Goal: Find specific page/section: Find specific page/section

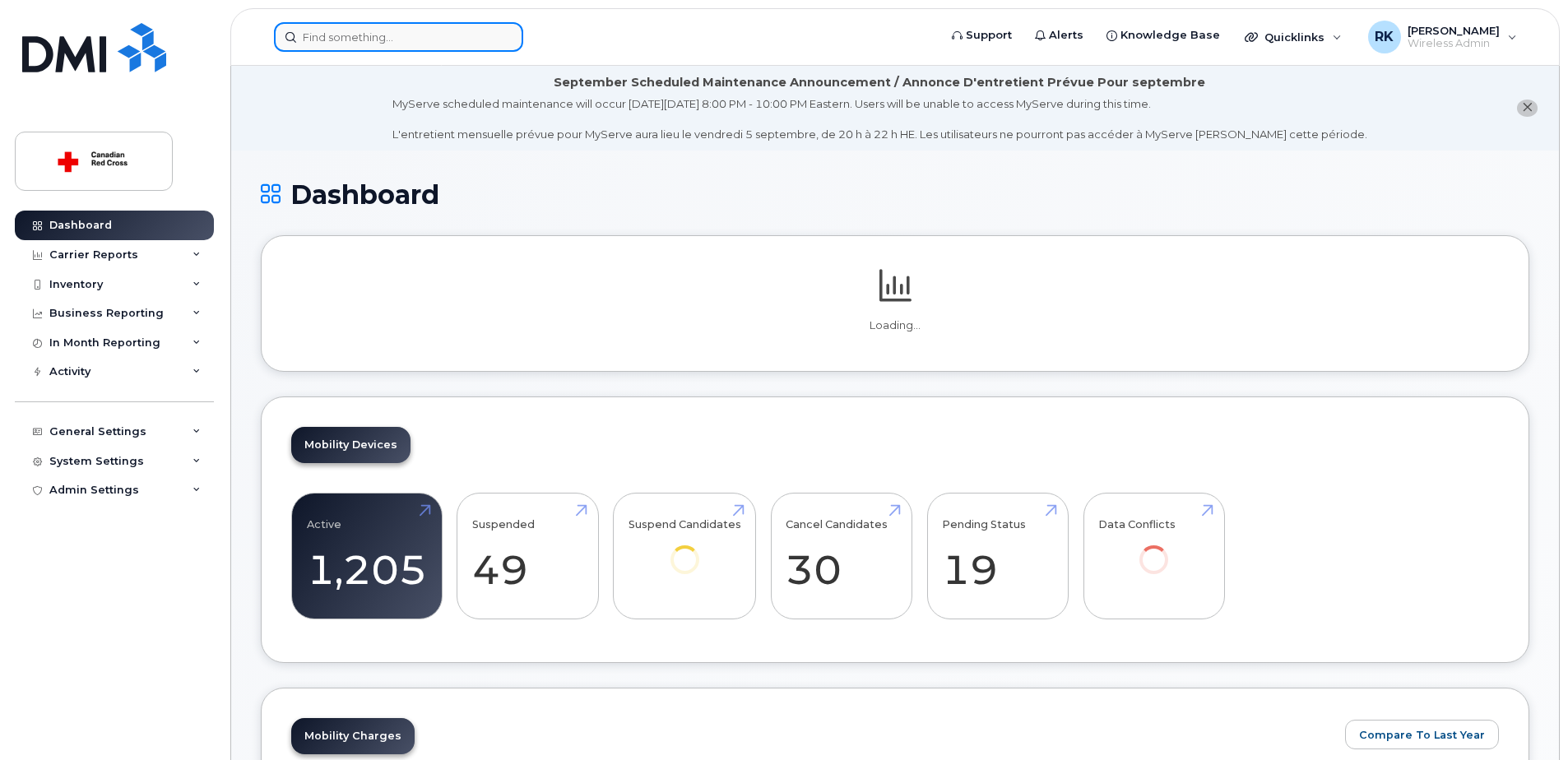
click at [316, 36] on input at bounding box center [397, 36] width 249 height 30
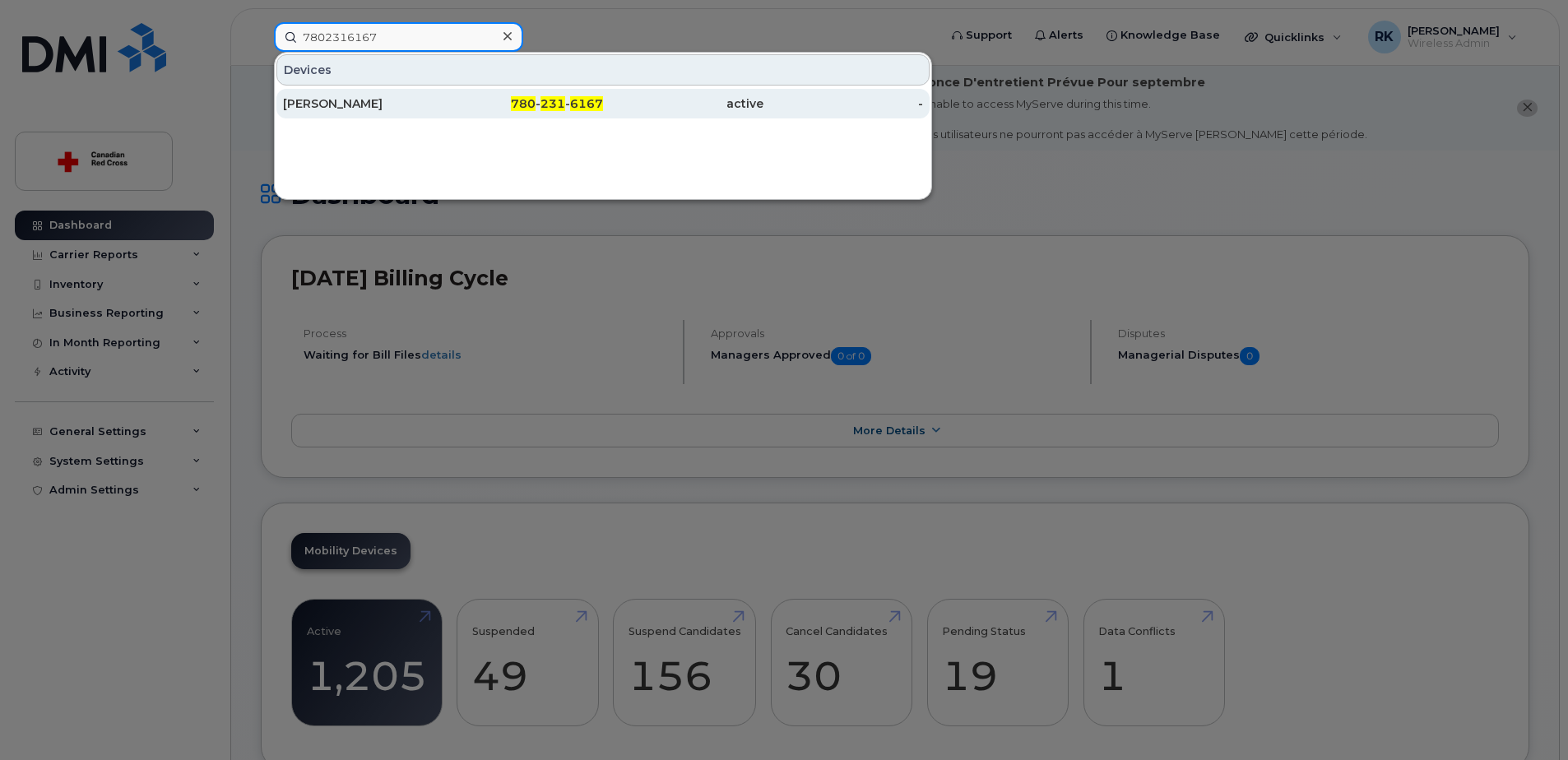
type input "7802316167"
click at [334, 111] on div "[PERSON_NAME]" at bounding box center [363, 103] width 160 height 16
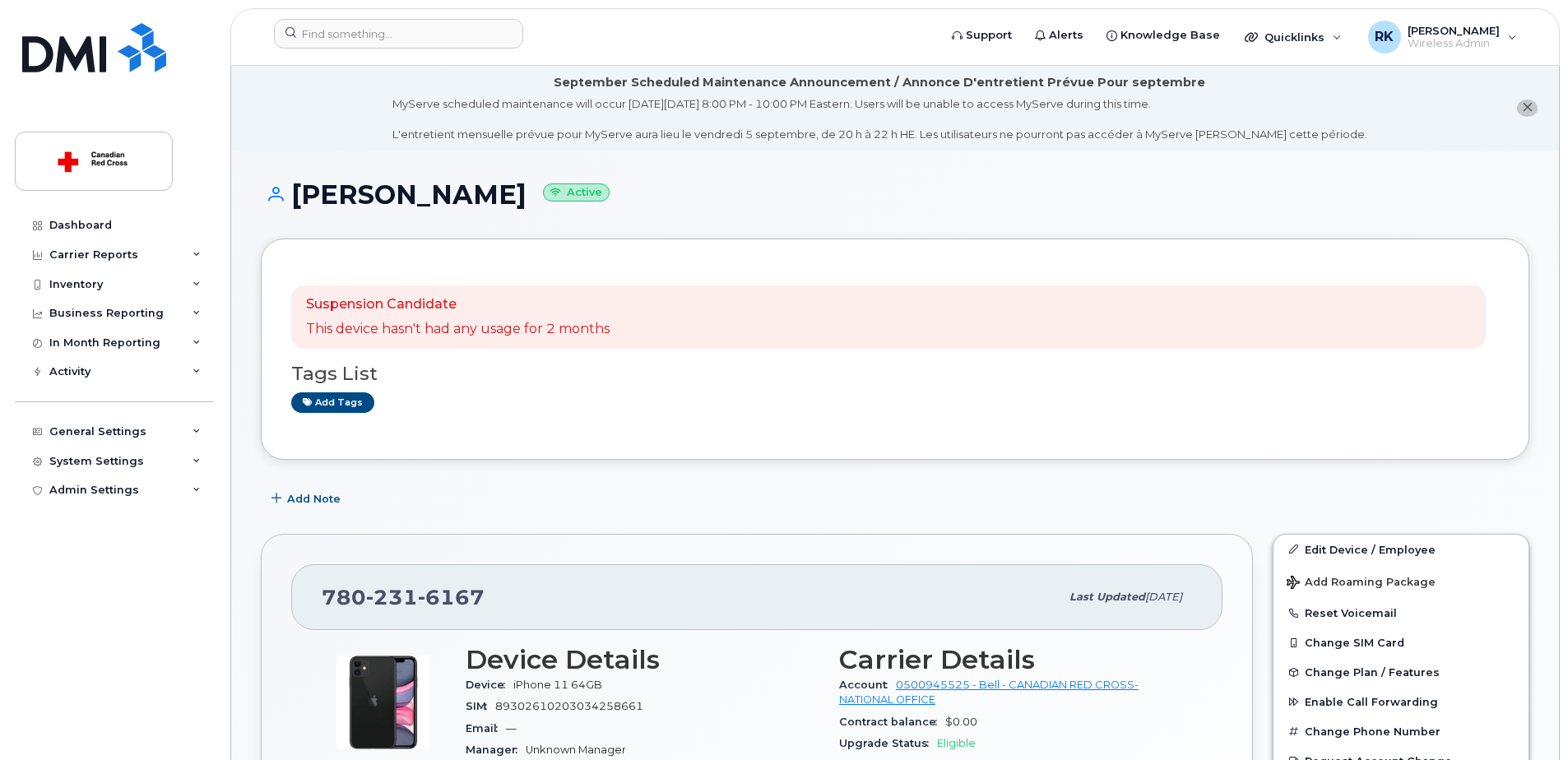
click at [1053, 189] on h1 "Joanna Wedge Active" at bounding box center [895, 195] width 1269 height 29
